Goal: Information Seeking & Learning: Learn about a topic

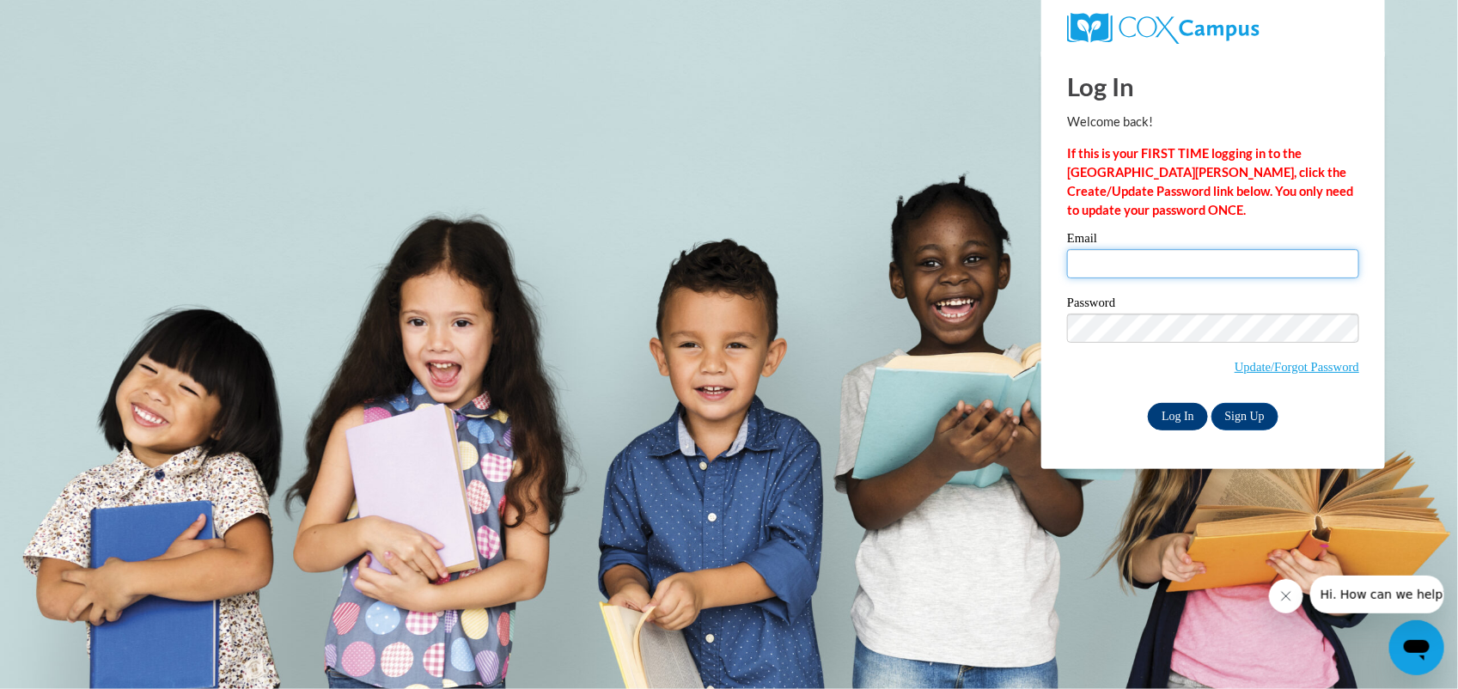
type input "[EMAIL_ADDRESS][DOMAIN_NAME]"
click at [1186, 411] on input "Log In" at bounding box center [1178, 416] width 60 height 27
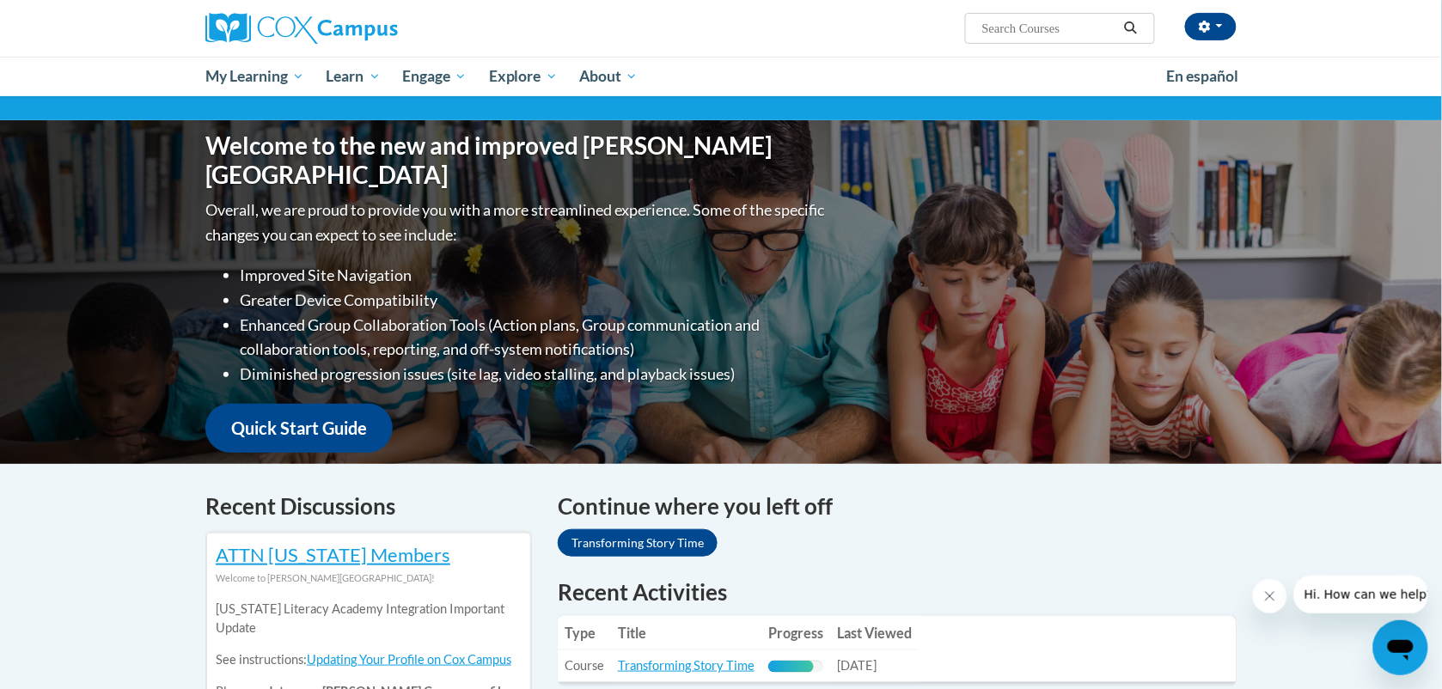
scroll to position [107, 0]
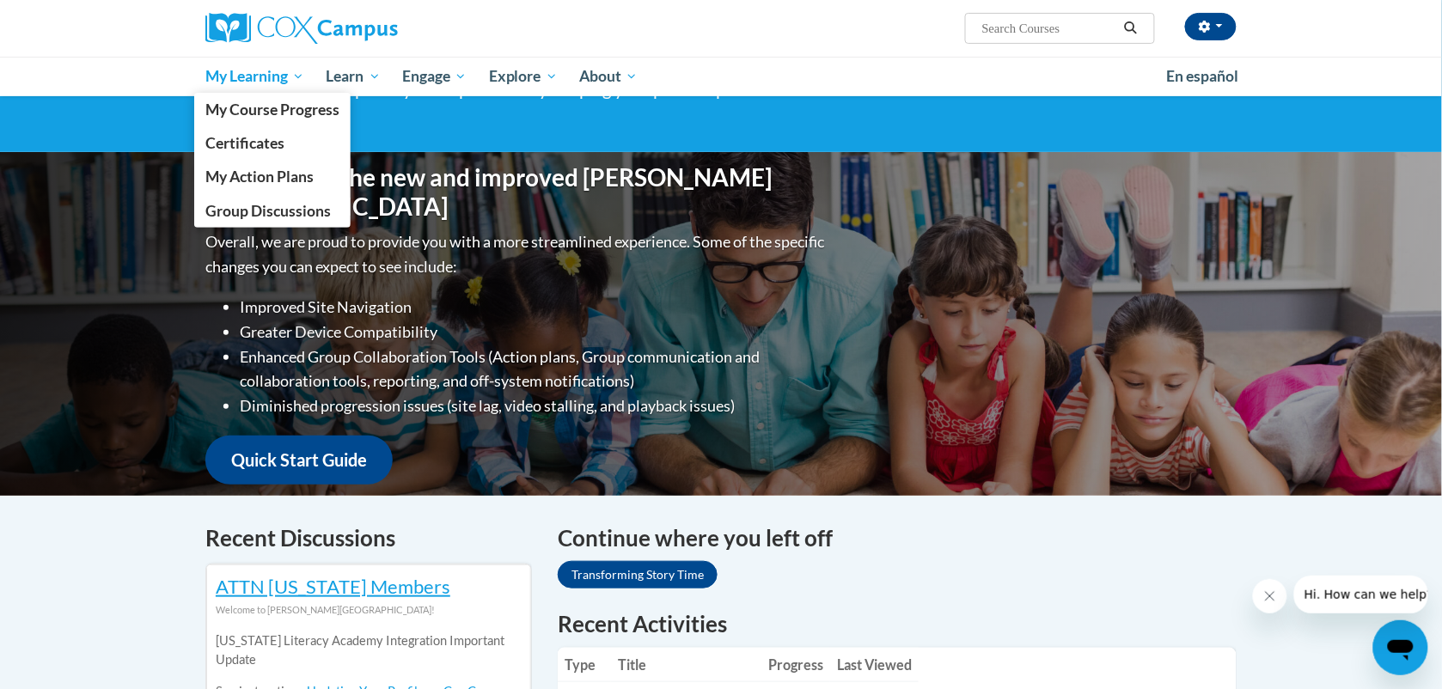
click at [253, 80] on span "My Learning" at bounding box center [254, 76] width 99 height 21
click at [239, 106] on span "My Course Progress" at bounding box center [272, 110] width 134 height 18
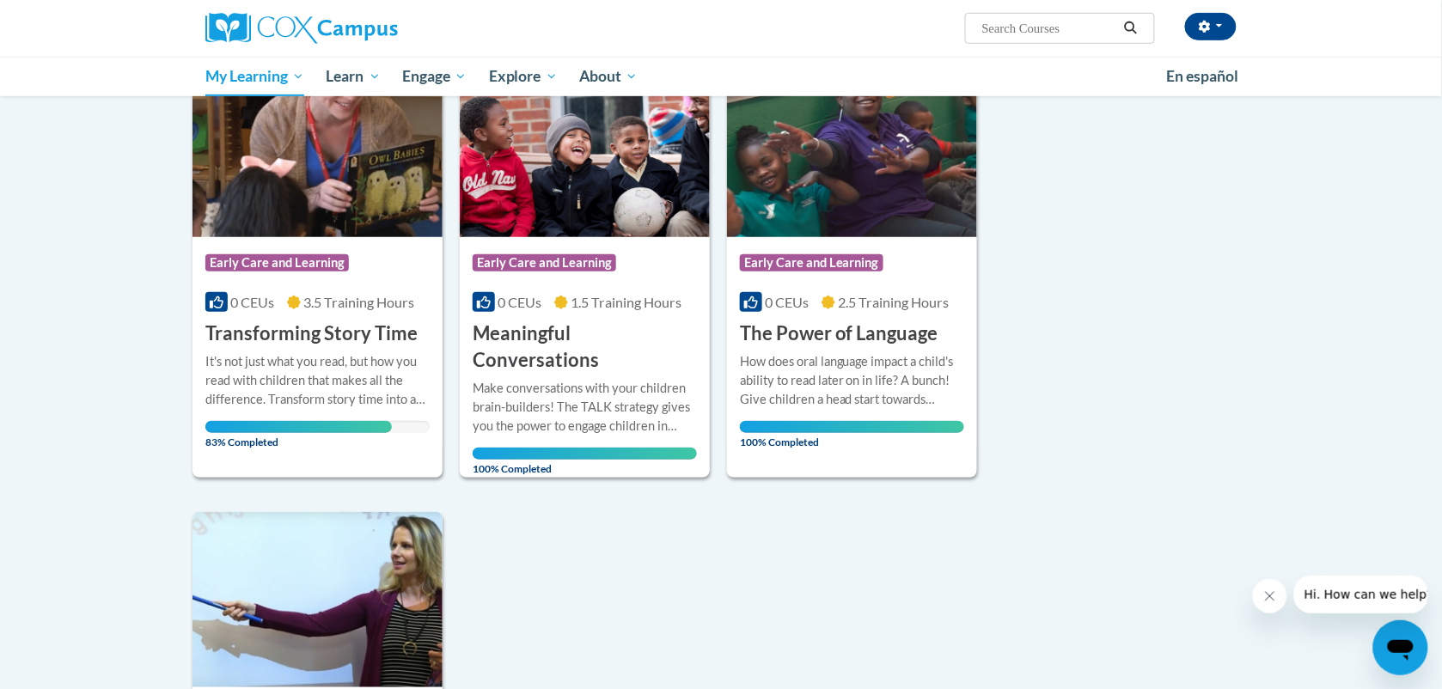
scroll to position [215, 0]
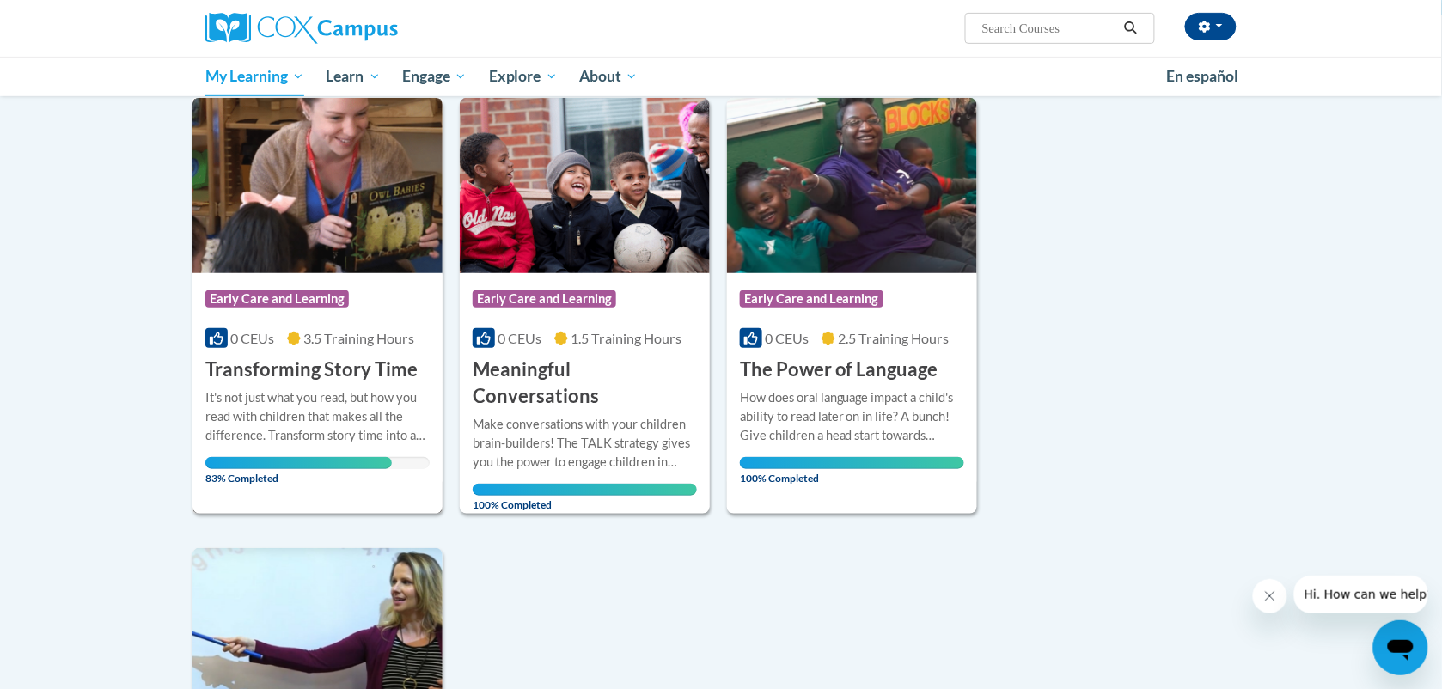
click at [293, 367] on h3 "Transforming Story Time" at bounding box center [311, 370] width 212 height 27
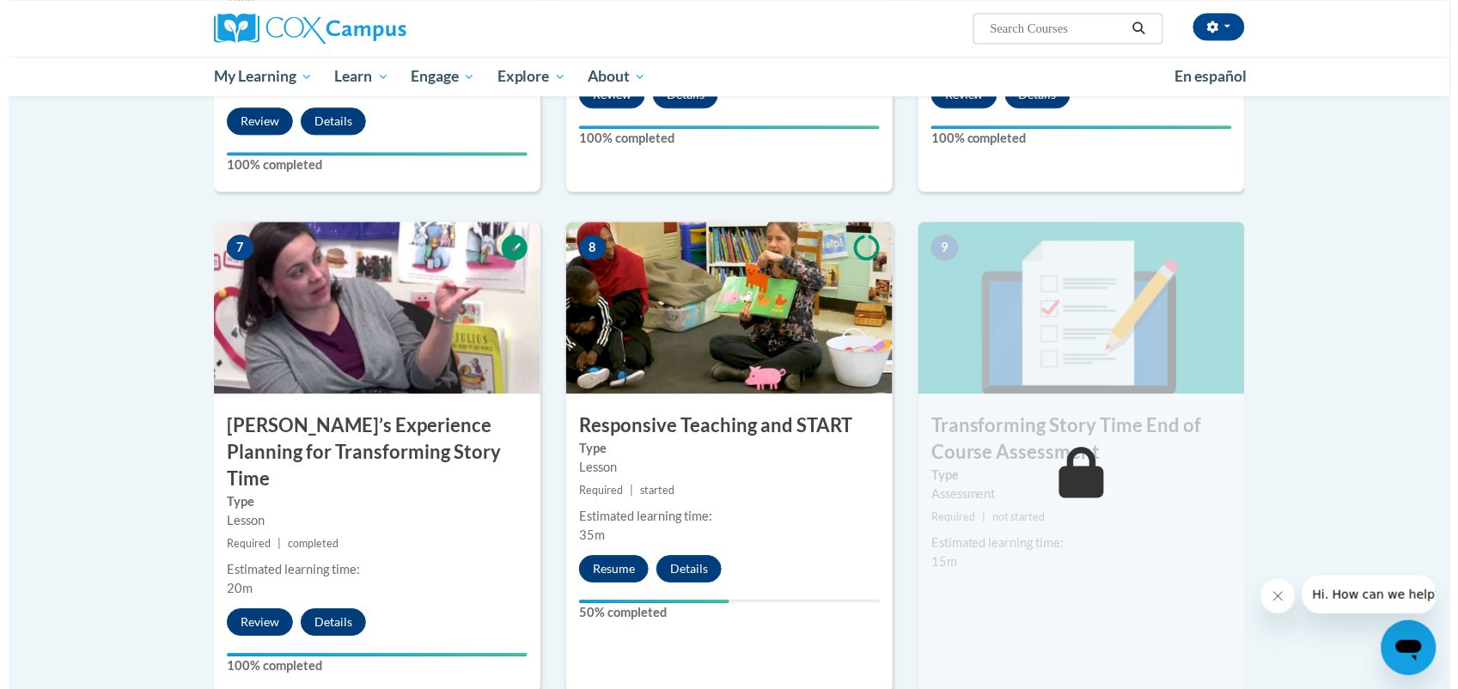
scroll to position [1181, 0]
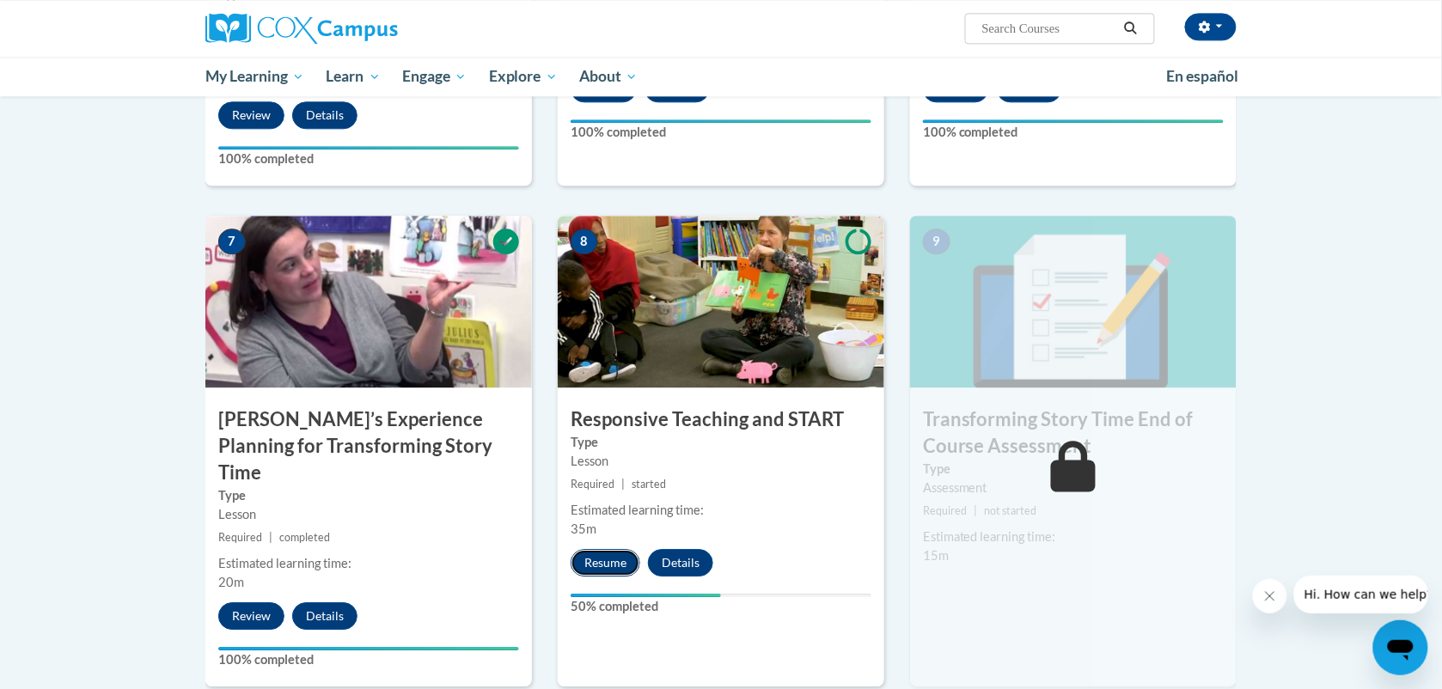
click at [598, 567] on button "Resume" at bounding box center [605, 562] width 70 height 27
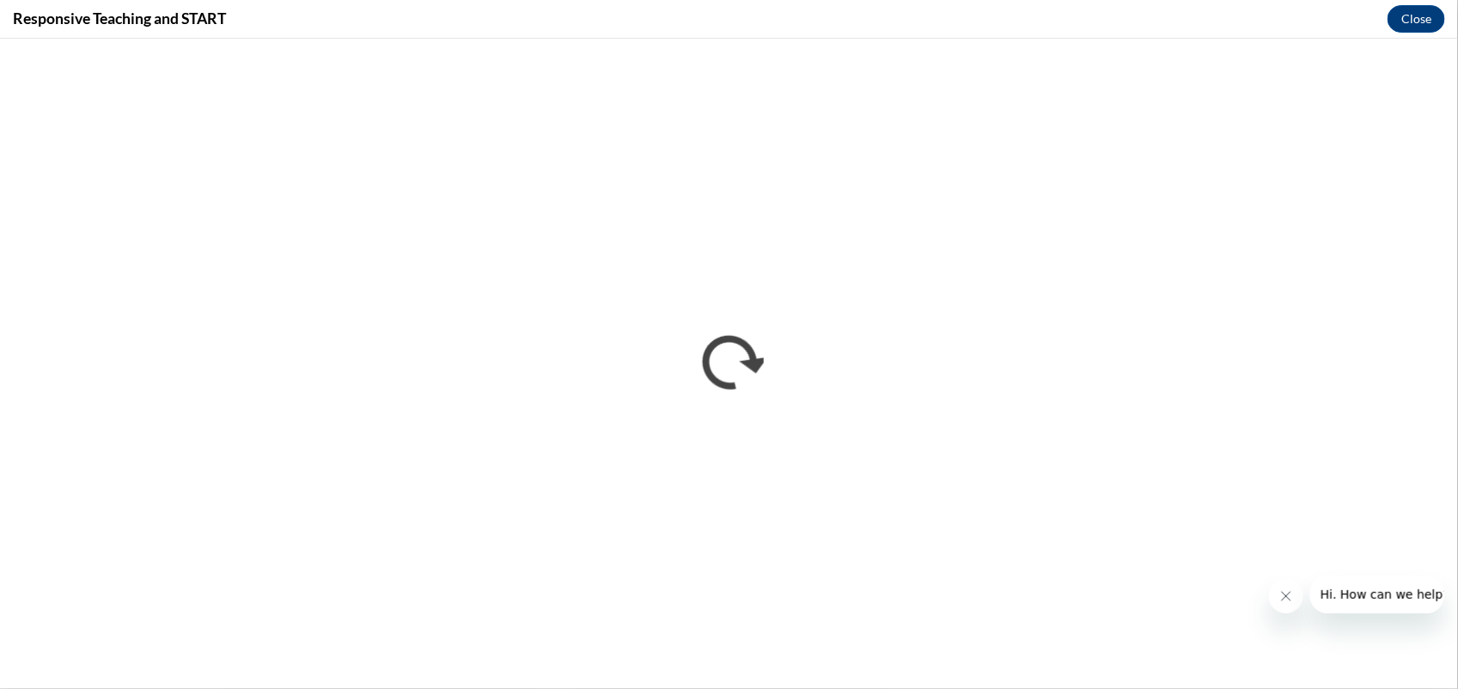
scroll to position [0, 0]
